Goal: Task Accomplishment & Management: Manage account settings

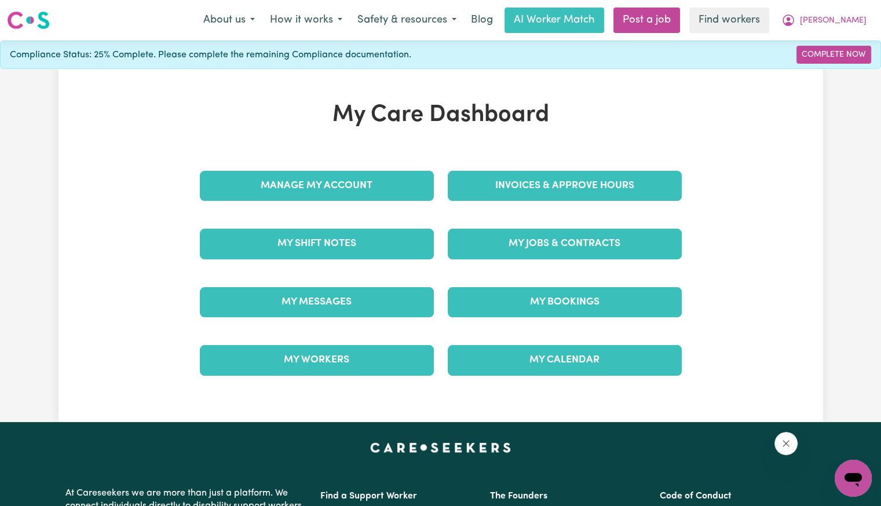
click at [469, 202] on div "Invoices & Approve Hours" at bounding box center [565, 186] width 248 height 58
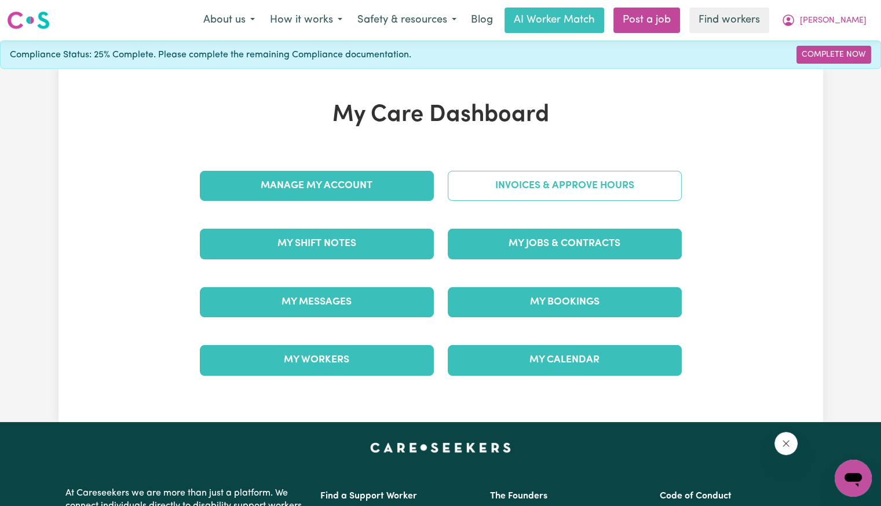
click at [469, 189] on link "Invoices & Approve Hours" at bounding box center [565, 186] width 234 height 30
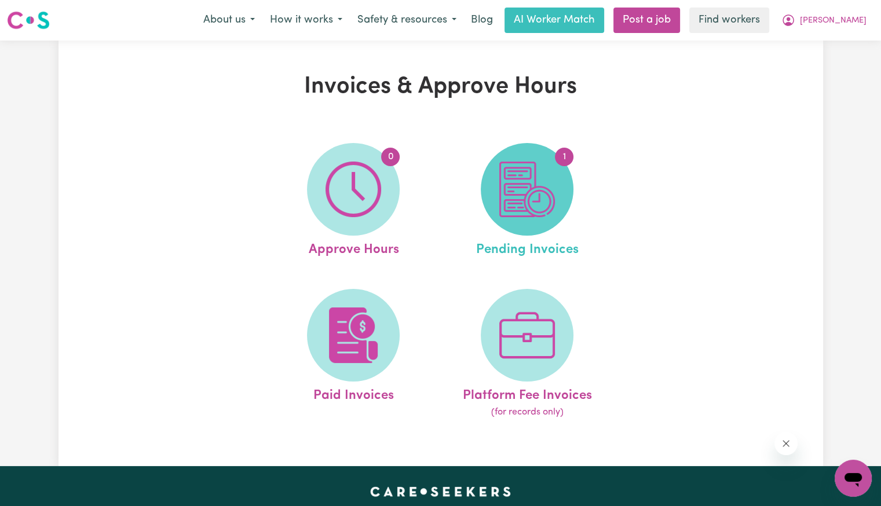
click at [546, 186] on img at bounding box center [527, 190] width 56 height 56
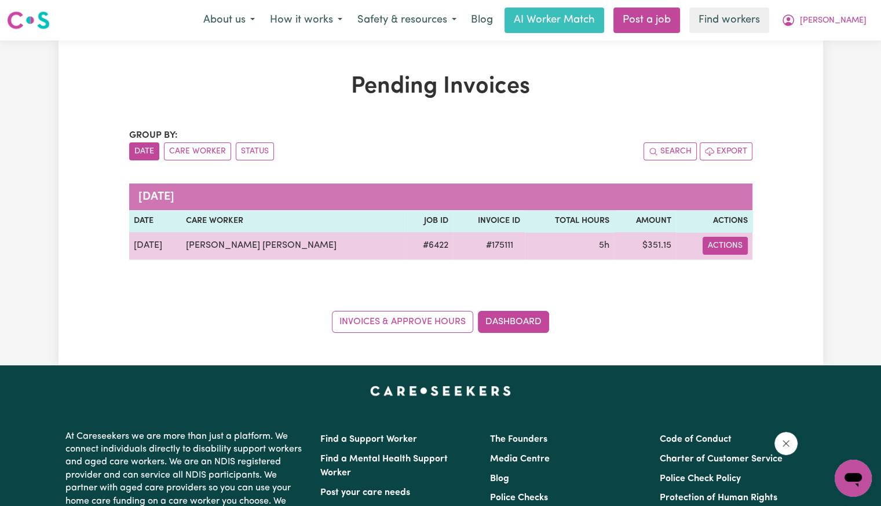
drag, startPoint x: 713, startPoint y: 248, endPoint x: 719, endPoint y: 252, distance: 7.5
click at [713, 248] on button "Actions" at bounding box center [724, 246] width 45 height 18
click at [724, 267] on link "Download Invoice" at bounding box center [770, 272] width 106 height 23
click at [479, 241] on span "# 175111" at bounding box center [499, 246] width 41 height 14
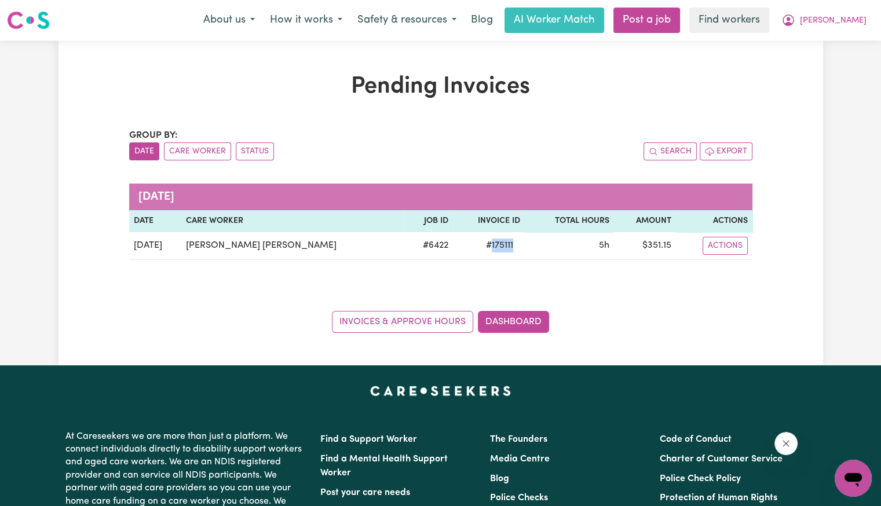
copy span "175111"
click at [857, 29] on button "[PERSON_NAME]" at bounding box center [824, 20] width 100 height 24
click at [835, 67] on link "Logout" at bounding box center [827, 67] width 91 height 22
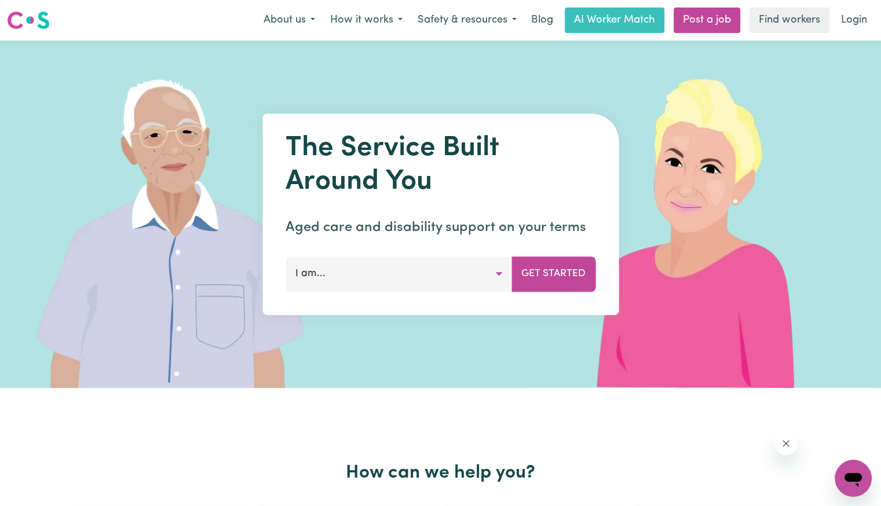
click at [850, 38] on nav "Menu About us How it works Safety & resources Blog AI Worker Match Post a job F…" at bounding box center [440, 20] width 881 height 41
click at [852, 30] on link "Login" at bounding box center [854, 20] width 40 height 25
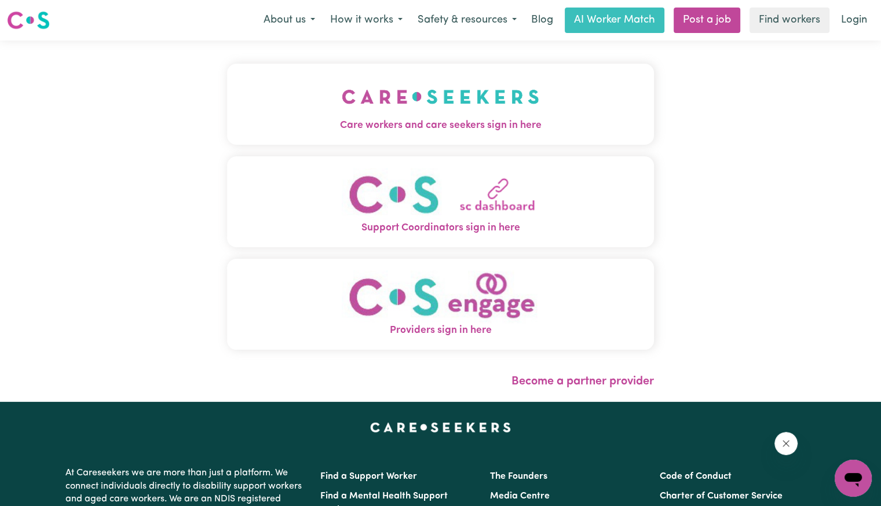
click at [422, 91] on img "Care workers and care seekers sign in here" at bounding box center [440, 96] width 197 height 43
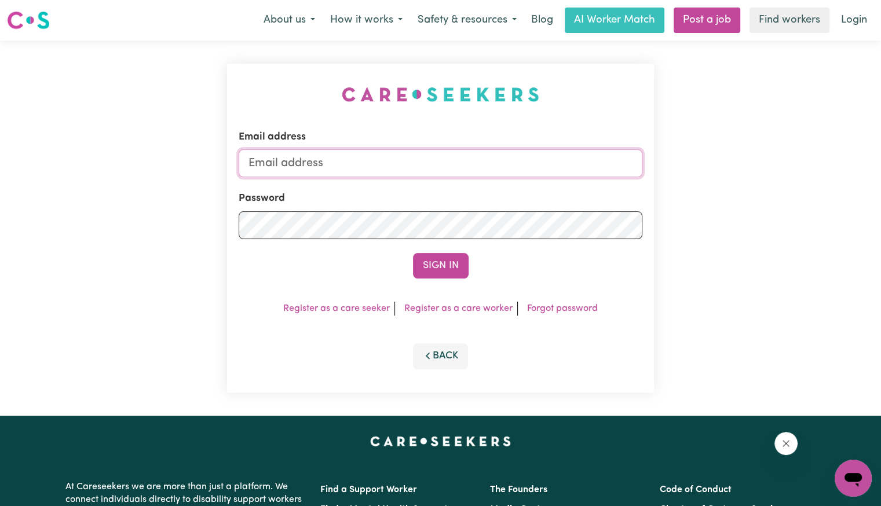
click at [419, 166] on input "Email address" at bounding box center [441, 163] width 404 height 28
type input "[EMAIL_ADDRESS][DOMAIN_NAME]"
click at [413, 253] on button "Sign In" at bounding box center [441, 265] width 56 height 25
